Goal: Information Seeking & Learning: Learn about a topic

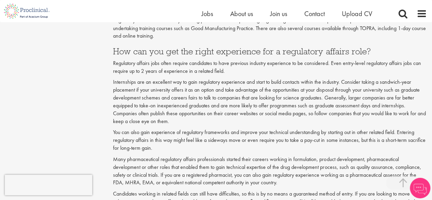
click at [147, 106] on p "Internships are an excellent way to gain regulatory experience and start to bui…" at bounding box center [270, 101] width 314 height 47
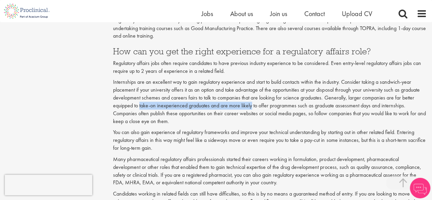
drag, startPoint x: 147, startPoint y: 106, endPoint x: 246, endPoint y: 106, distance: 99.1
click at [246, 106] on p "Internships are an excellent way to gain regulatory experience and start to bui…" at bounding box center [270, 101] width 314 height 47
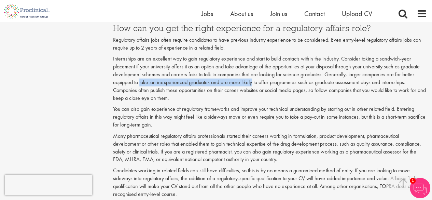
scroll to position [762, 0]
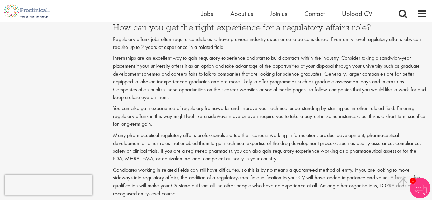
click at [249, 132] on p "Many pharmaceutical regulatory affairs professionals started their careers work…" at bounding box center [270, 147] width 314 height 31
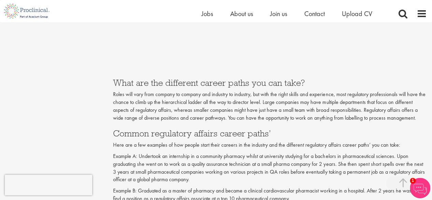
scroll to position [1081, 0]
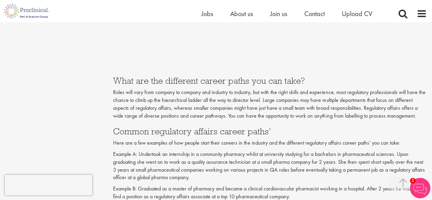
click at [162, 115] on p "Roles will vary from company to company and industry to industry, but with the …" at bounding box center [270, 103] width 314 height 31
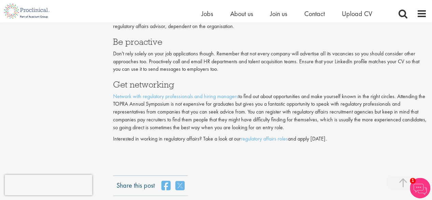
scroll to position [1551, 0]
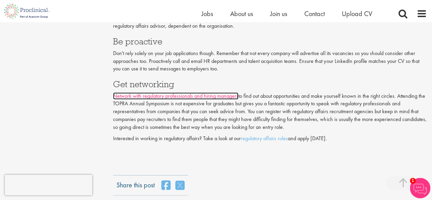
click at [229, 93] on link "Network with regulatory professionals and hiring managers" at bounding box center [175, 95] width 125 height 7
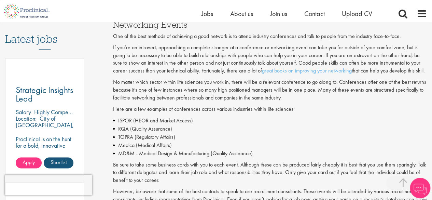
scroll to position [352, 0]
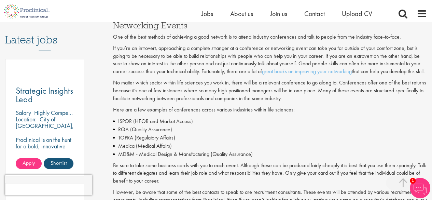
click at [132, 139] on li "TOPRA (Regulatory Affairs)" at bounding box center [270, 138] width 314 height 8
drag, startPoint x: 132, startPoint y: 139, endPoint x: 126, endPoint y: 139, distance: 5.5
click at [126, 139] on li "TOPRA (Regulatory Affairs)" at bounding box center [270, 138] width 314 height 8
drag, startPoint x: 126, startPoint y: 139, endPoint x: 146, endPoint y: 138, distance: 19.5
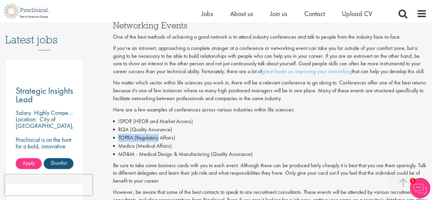
click at [146, 138] on li "TOPRA (Regulatory Affairs)" at bounding box center [270, 138] width 314 height 8
click at [126, 108] on p "Here are a few examples of conferences across various industries within life sc…" at bounding box center [270, 110] width 314 height 8
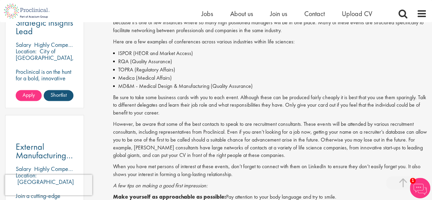
scroll to position [457, 0]
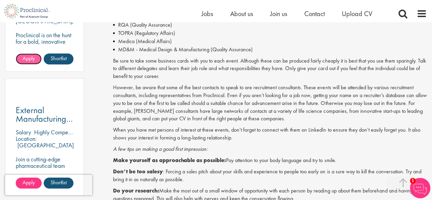
click at [33, 56] on span "Apply" at bounding box center [29, 58] width 12 height 7
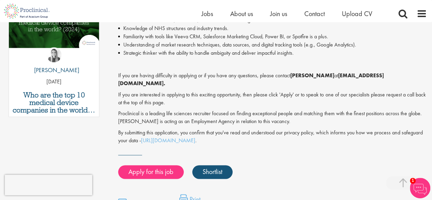
scroll to position [380, 0]
